Goal: Task Accomplishment & Management: Manage account settings

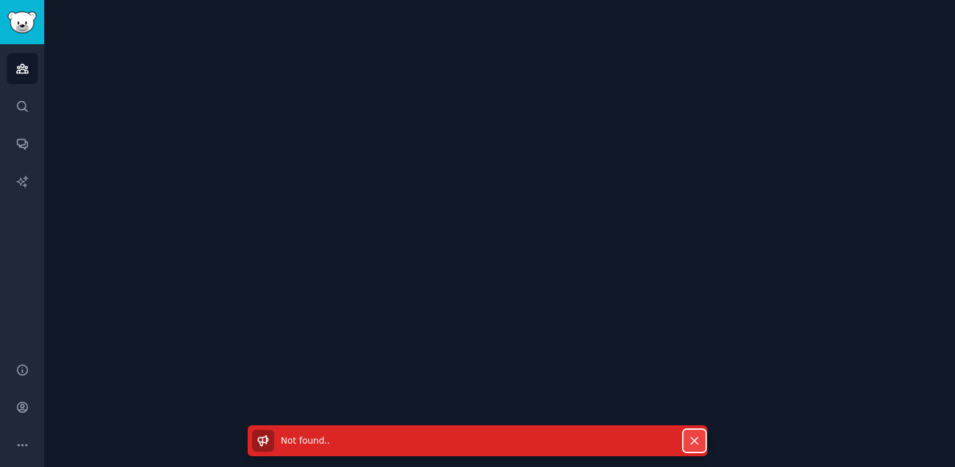
click at [691, 444] on icon "button" at bounding box center [694, 440] width 13 height 13
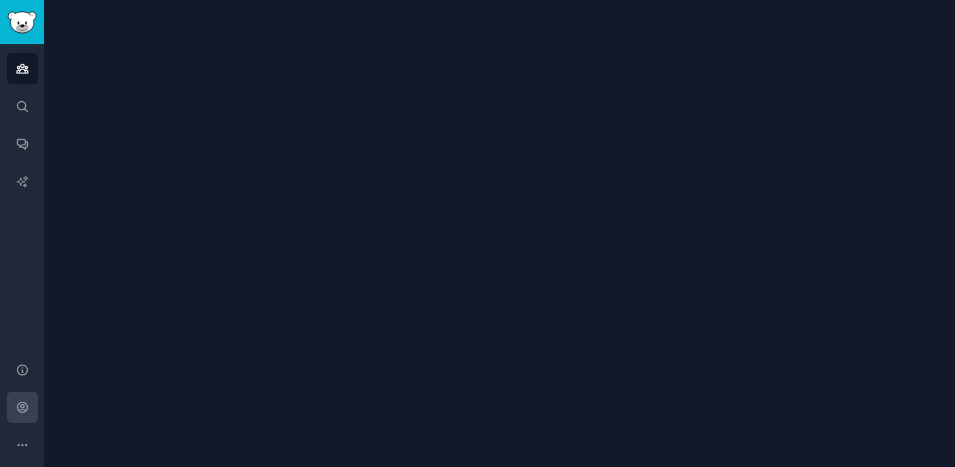
click at [24, 406] on icon "Sidebar" at bounding box center [22, 407] width 13 height 13
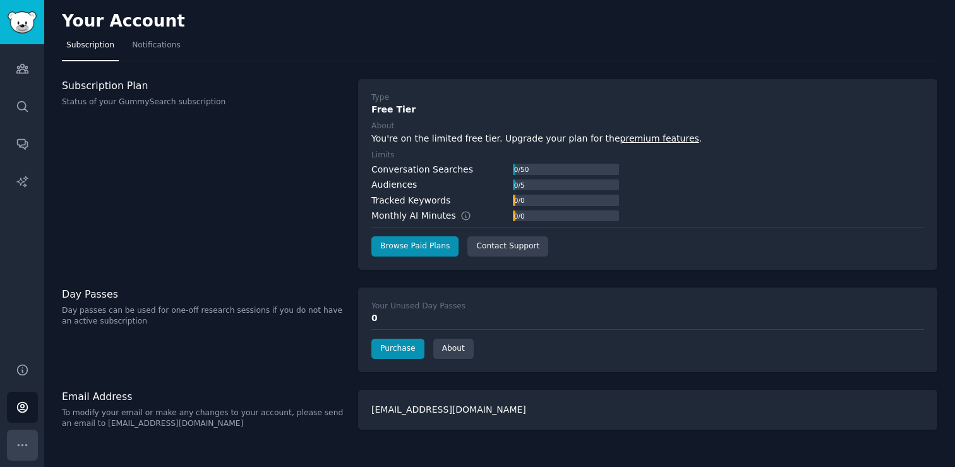
click at [19, 438] on icon "Sidebar" at bounding box center [22, 444] width 13 height 13
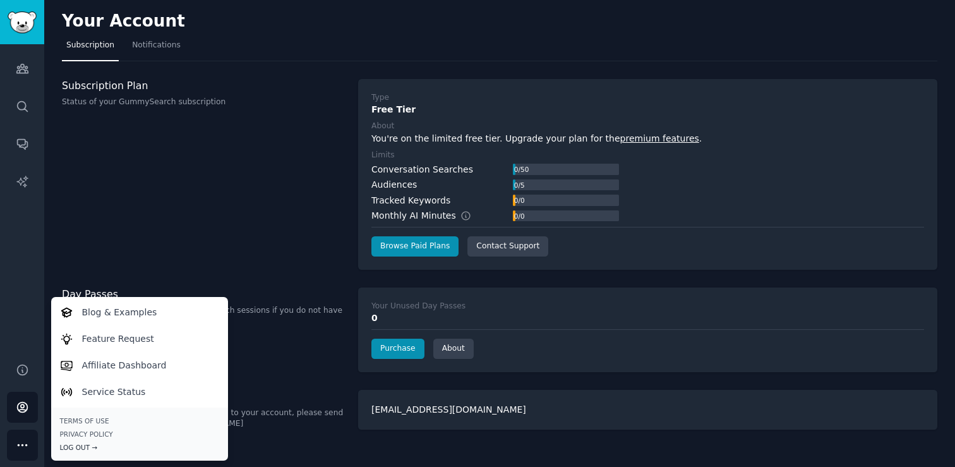
click at [139, 447] on div "Log Out →" at bounding box center [139, 447] width 159 height 9
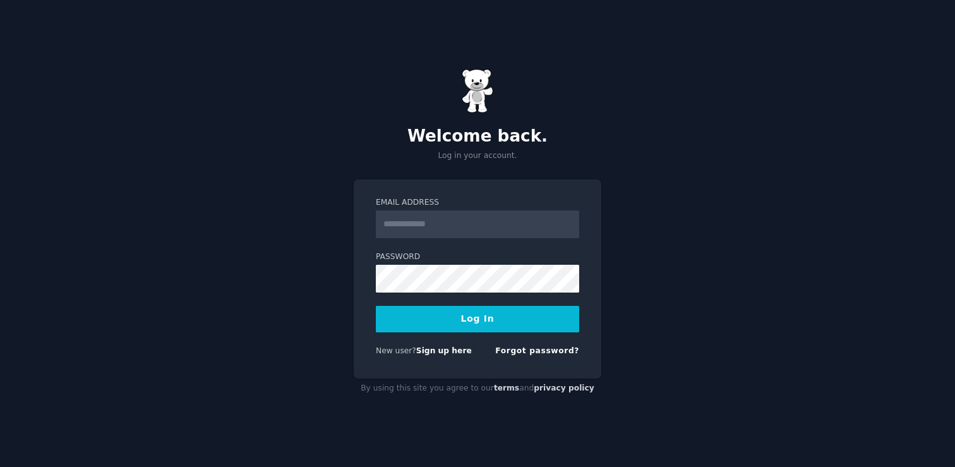
click at [433, 230] on input "Email Address" at bounding box center [477, 224] width 203 height 28
type input "**********"
click at [486, 321] on button "Log In" at bounding box center [477, 319] width 203 height 27
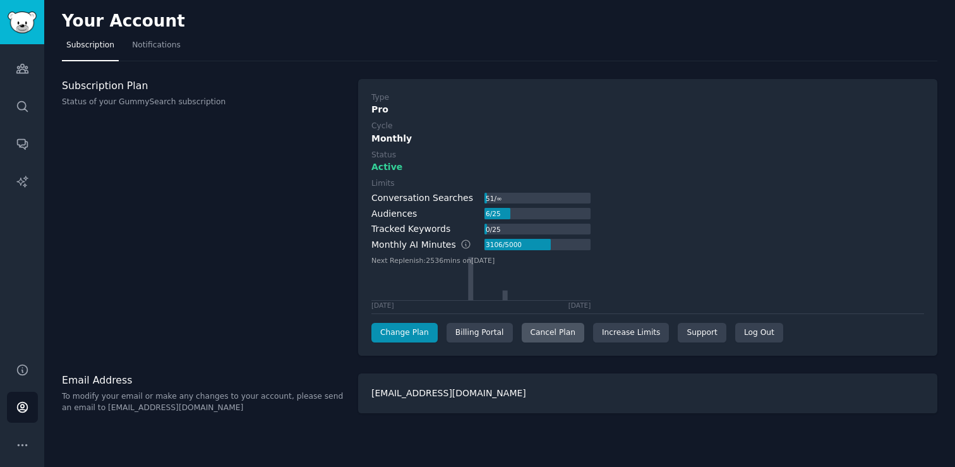
click at [564, 333] on div "Cancel Plan" at bounding box center [553, 333] width 63 height 20
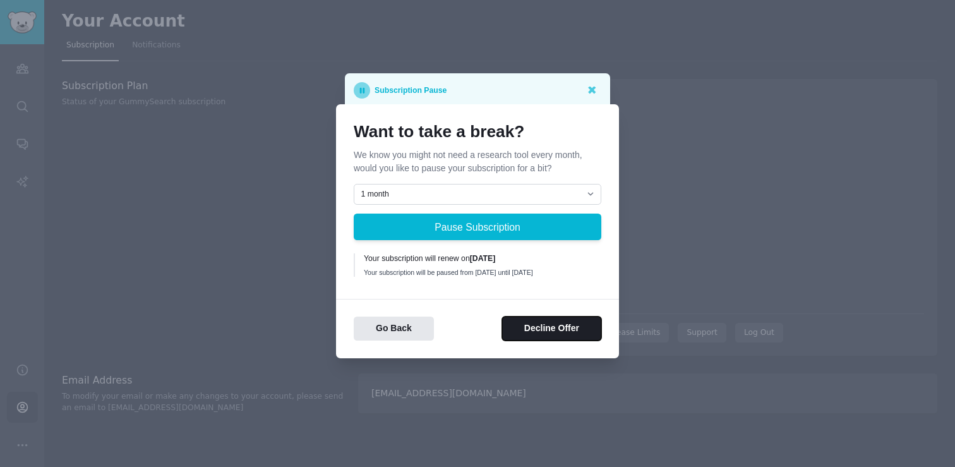
click at [563, 339] on button "Decline Offer" at bounding box center [551, 329] width 99 height 25
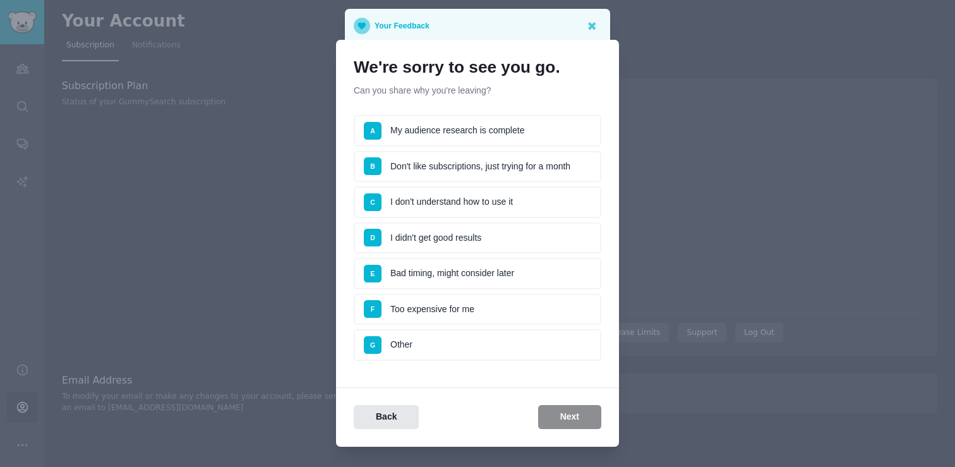
click at [484, 234] on li "D I didn't get good results" at bounding box center [478, 238] width 248 height 32
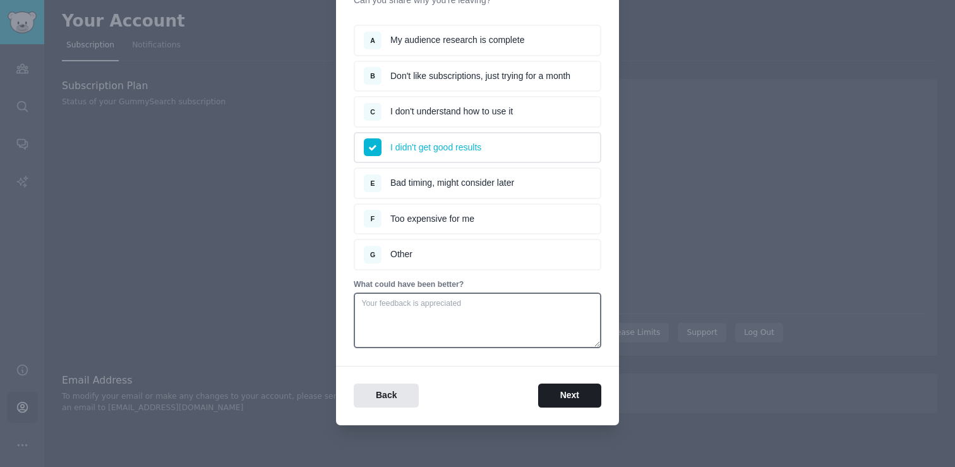
scroll to position [93, 0]
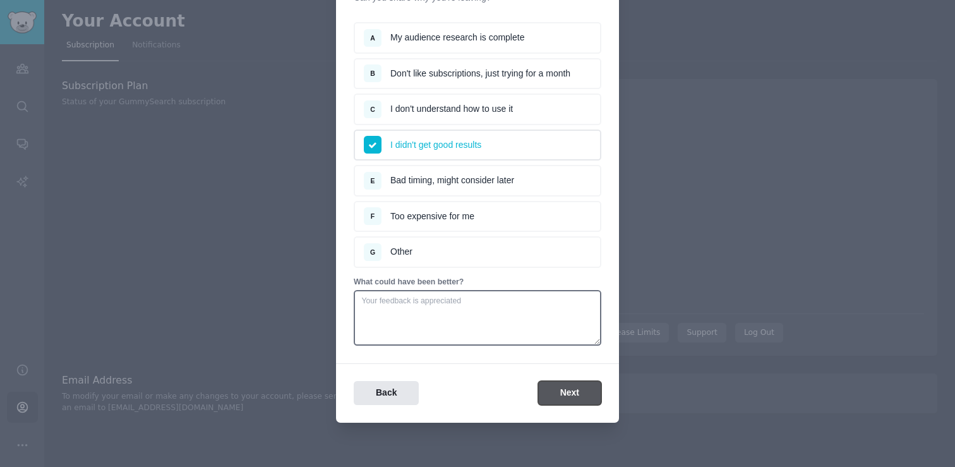
click at [548, 398] on button "Next" at bounding box center [569, 393] width 63 height 25
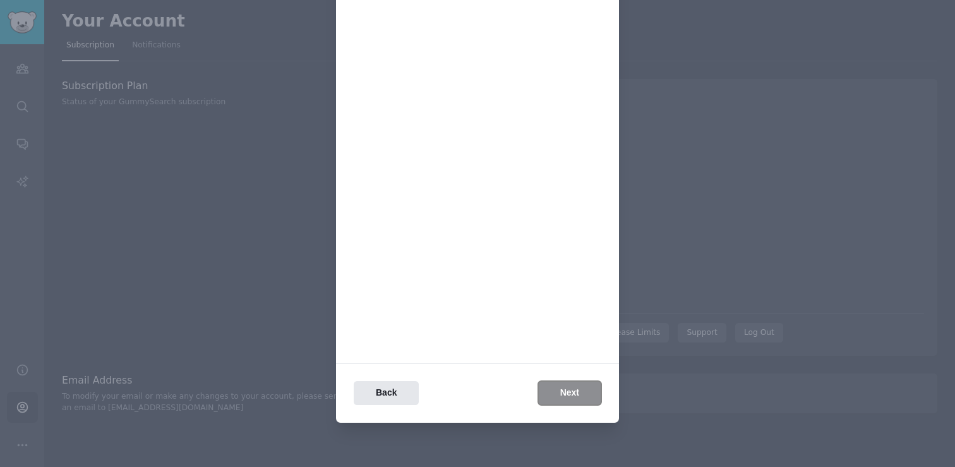
scroll to position [0, 0]
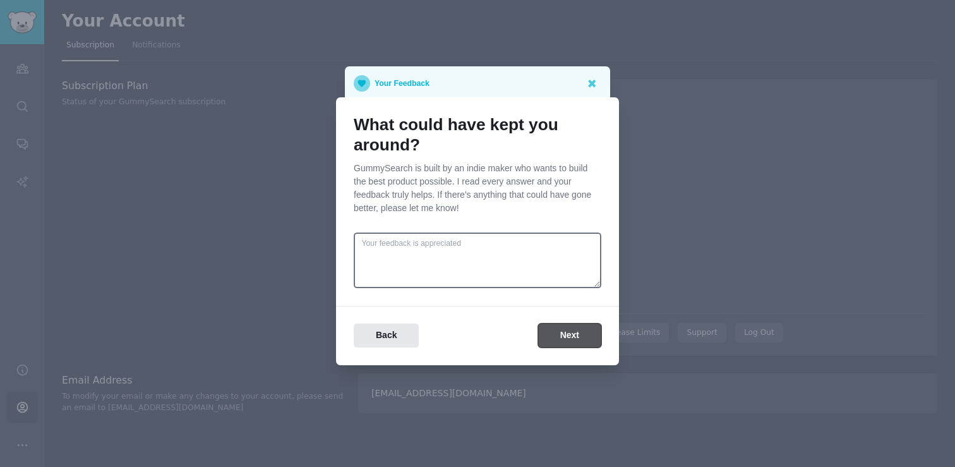
click at [562, 339] on button "Next" at bounding box center [569, 335] width 63 height 25
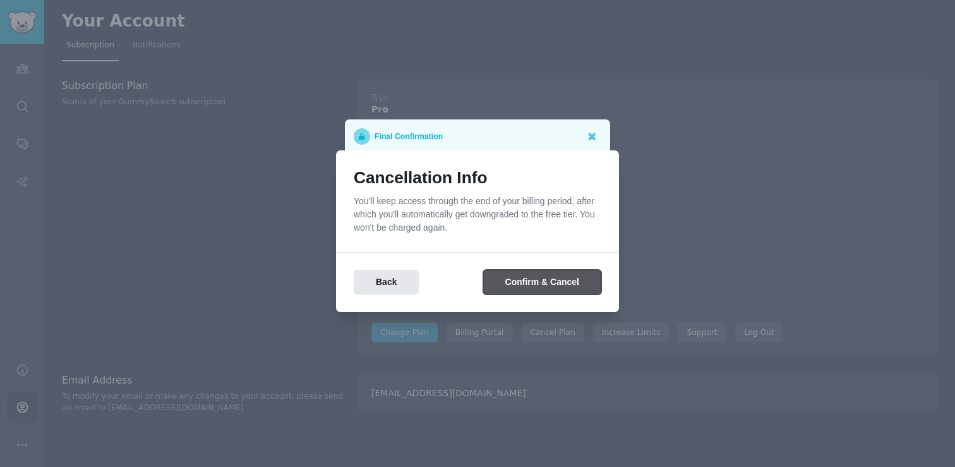
click at [557, 287] on button "Confirm & Cancel" at bounding box center [542, 282] width 118 height 25
